Goal: Information Seeking & Learning: Find specific fact

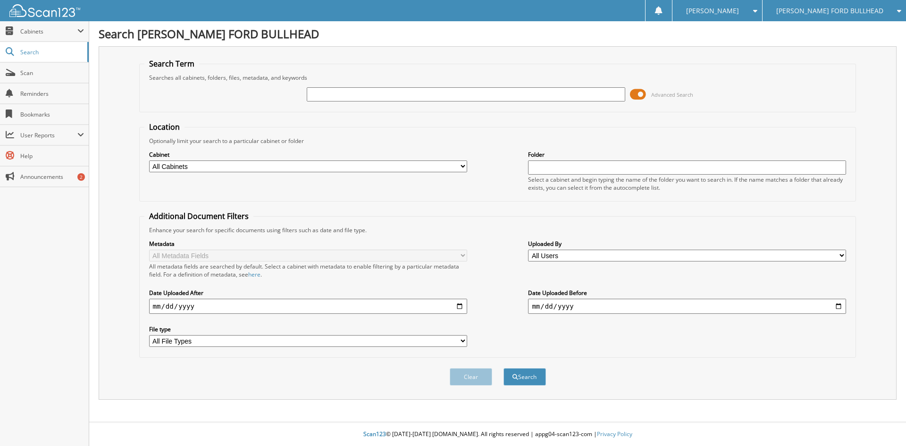
click at [899, 8] on icon at bounding box center [896, 11] width 9 height 7
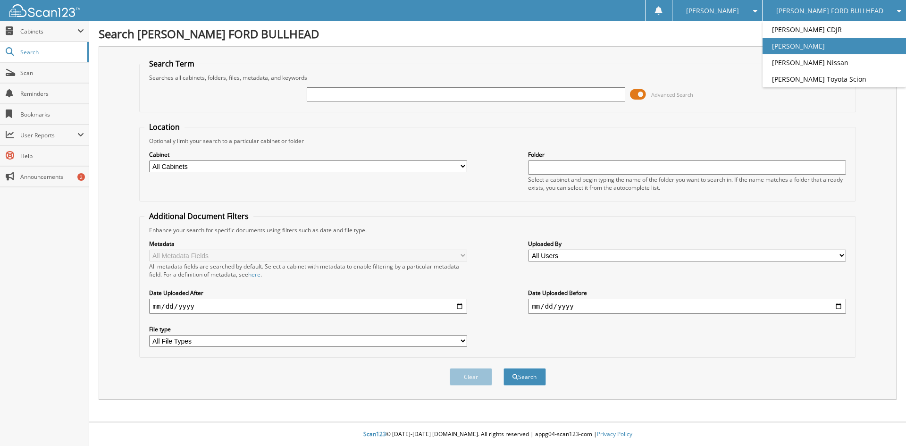
click at [850, 43] on link "[PERSON_NAME]" at bounding box center [834, 46] width 143 height 17
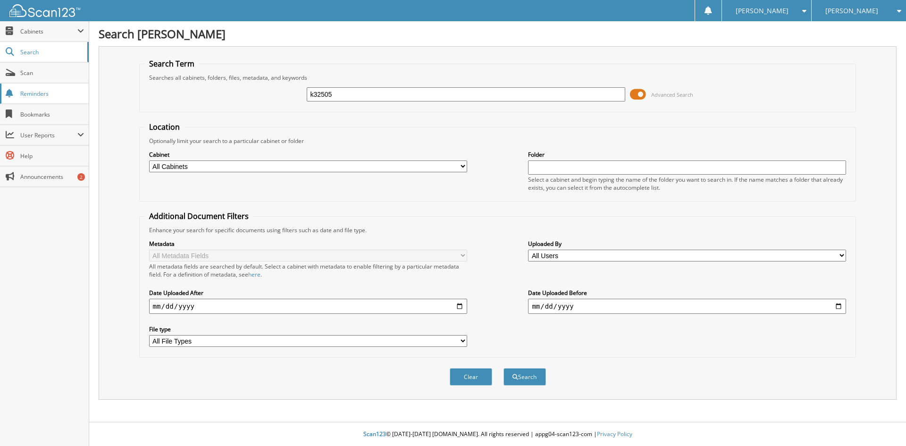
type input "k32505"
click at [504, 368] on button "Search" at bounding box center [525, 376] width 42 height 17
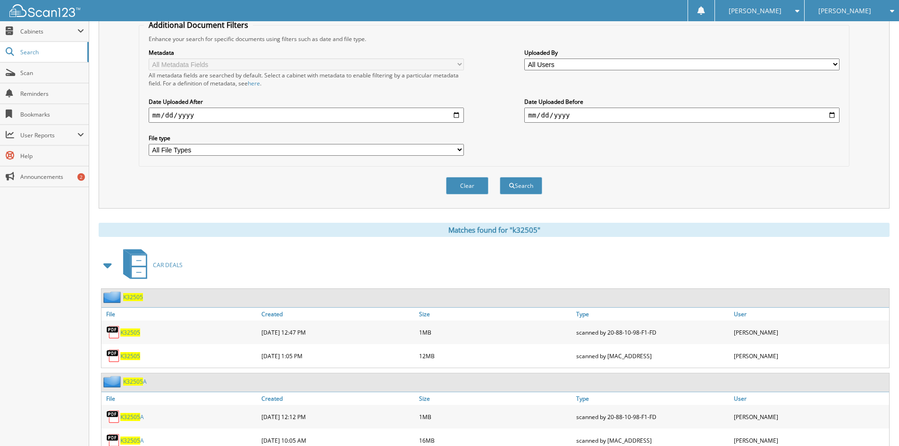
scroll to position [240, 0]
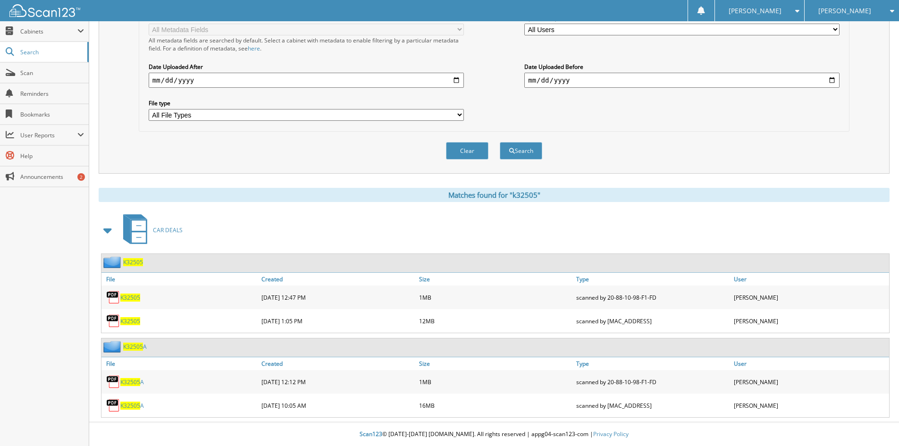
click at [136, 295] on span "K32505" at bounding box center [130, 298] width 20 height 8
click at [130, 319] on span "K32505" at bounding box center [130, 321] width 20 height 8
click at [130, 294] on span "K32505" at bounding box center [130, 298] width 20 height 8
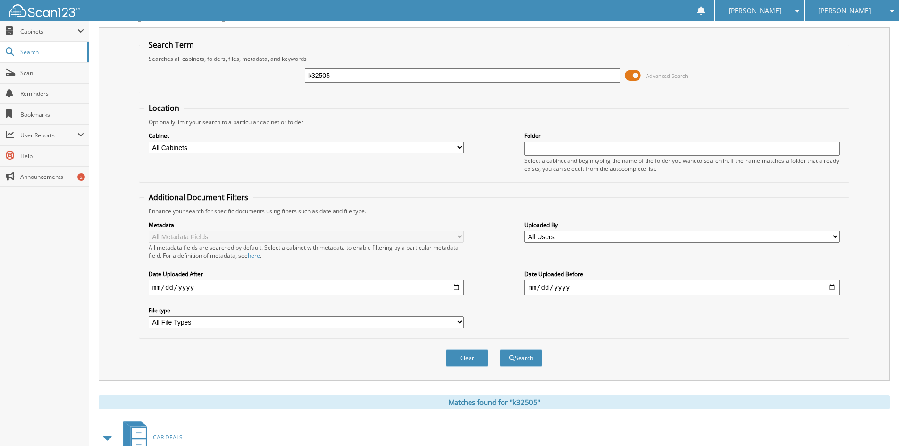
scroll to position [0, 0]
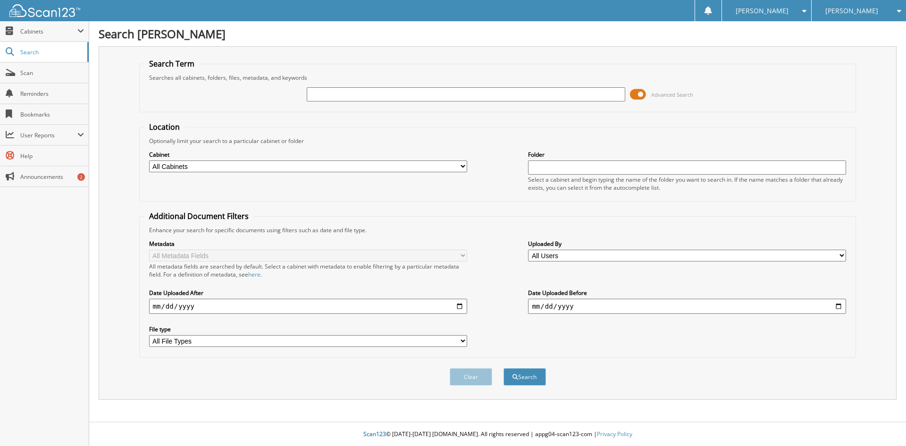
click at [312, 92] on input "text" at bounding box center [466, 94] width 318 height 14
type input "k32046"
click at [504, 368] on button "Search" at bounding box center [525, 376] width 42 height 17
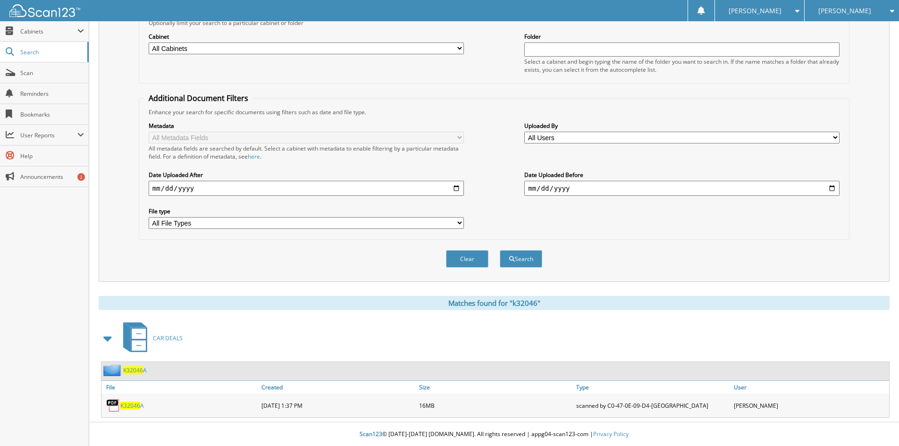
scroll to position [131, 0]
click at [136, 405] on span "K32046" at bounding box center [130, 406] width 20 height 8
